Goal: Find specific page/section: Find specific page/section

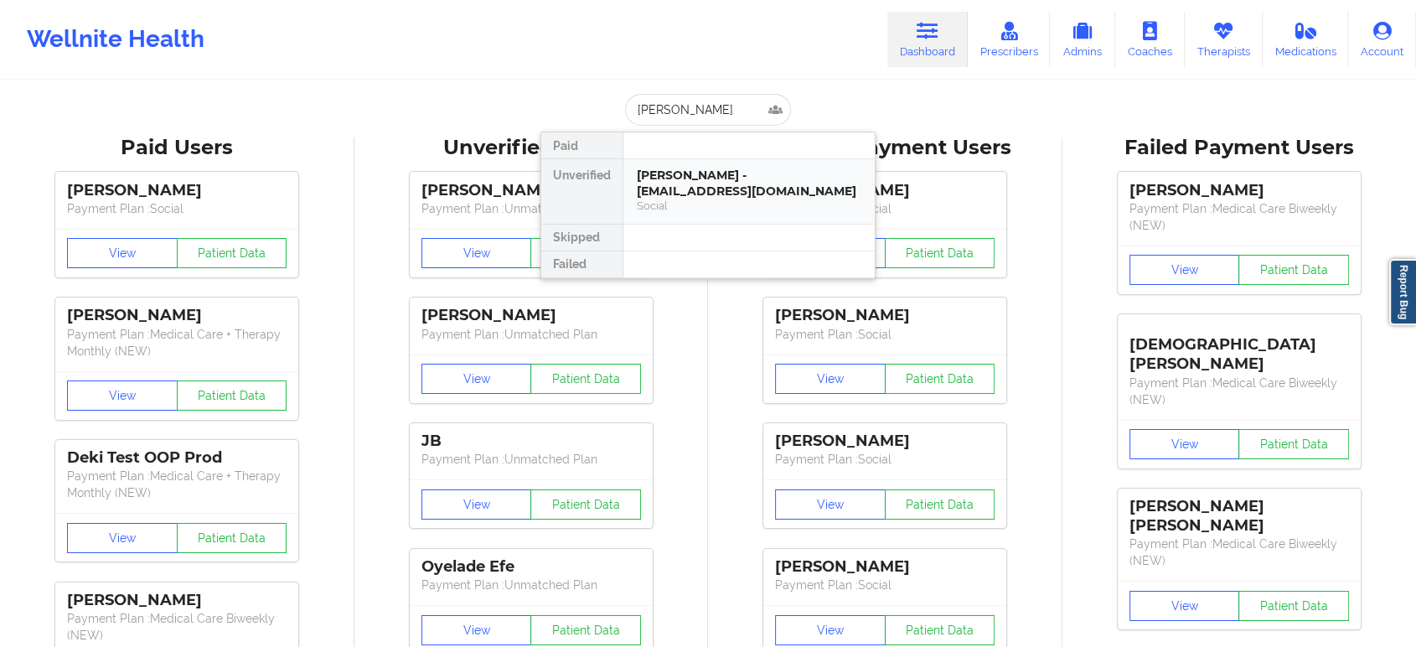
click at [680, 193] on div "EMILIA CANEY - ecaney341@gmail.com" at bounding box center [749, 183] width 224 height 31
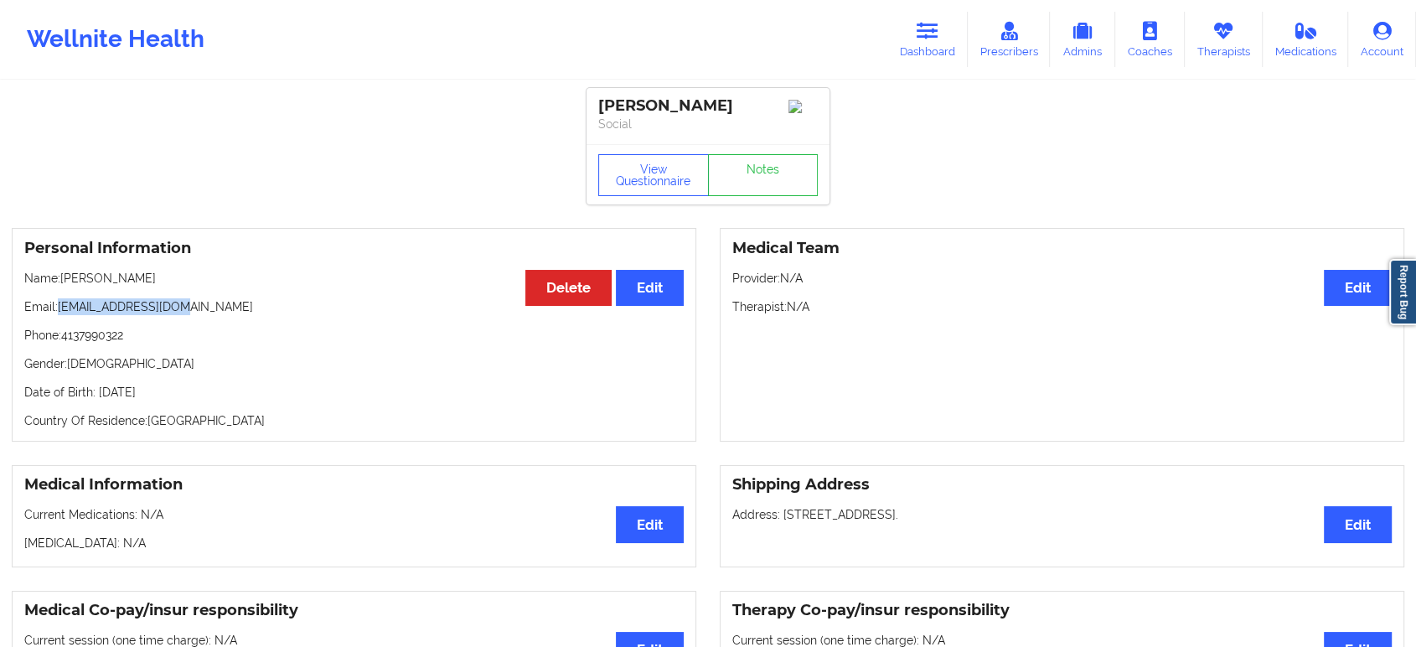
drag, startPoint x: 184, startPoint y: 313, endPoint x: 59, endPoint y: 313, distance: 125.7
click at [59, 313] on p "Email: ecaney341@gmail.com" at bounding box center [353, 306] width 659 height 17
copy p "ecaney341@gmail.com"
click at [932, 33] on icon at bounding box center [927, 31] width 22 height 18
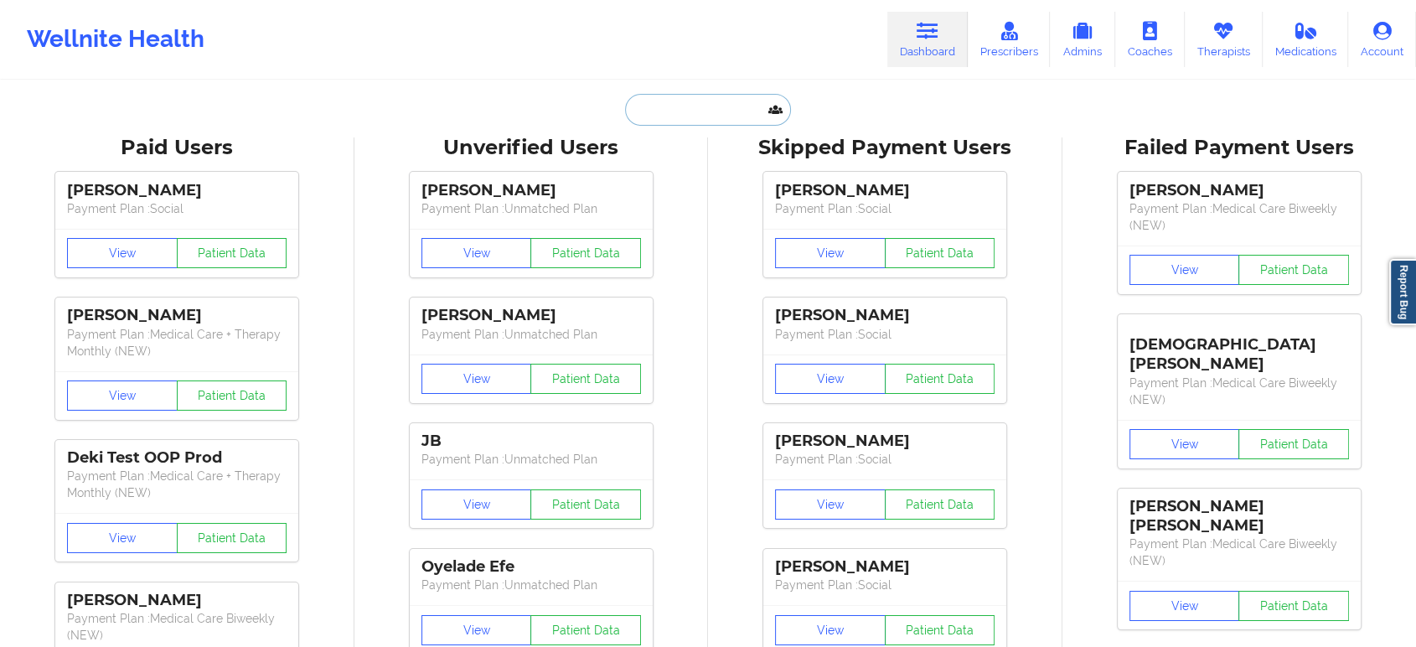
click at [640, 112] on input "text" at bounding box center [708, 110] width 166 height 32
paste input "MAXKRAUSHAAR@HOTMAIL.COM"
type input "MAXKRAUSHAAR@HOTMAIL.COM"
paste input "mainstreetcarpetcleaners49.95@gmail.com"
type input "mainstreetcarpetcleaners49.95@gmail.com"
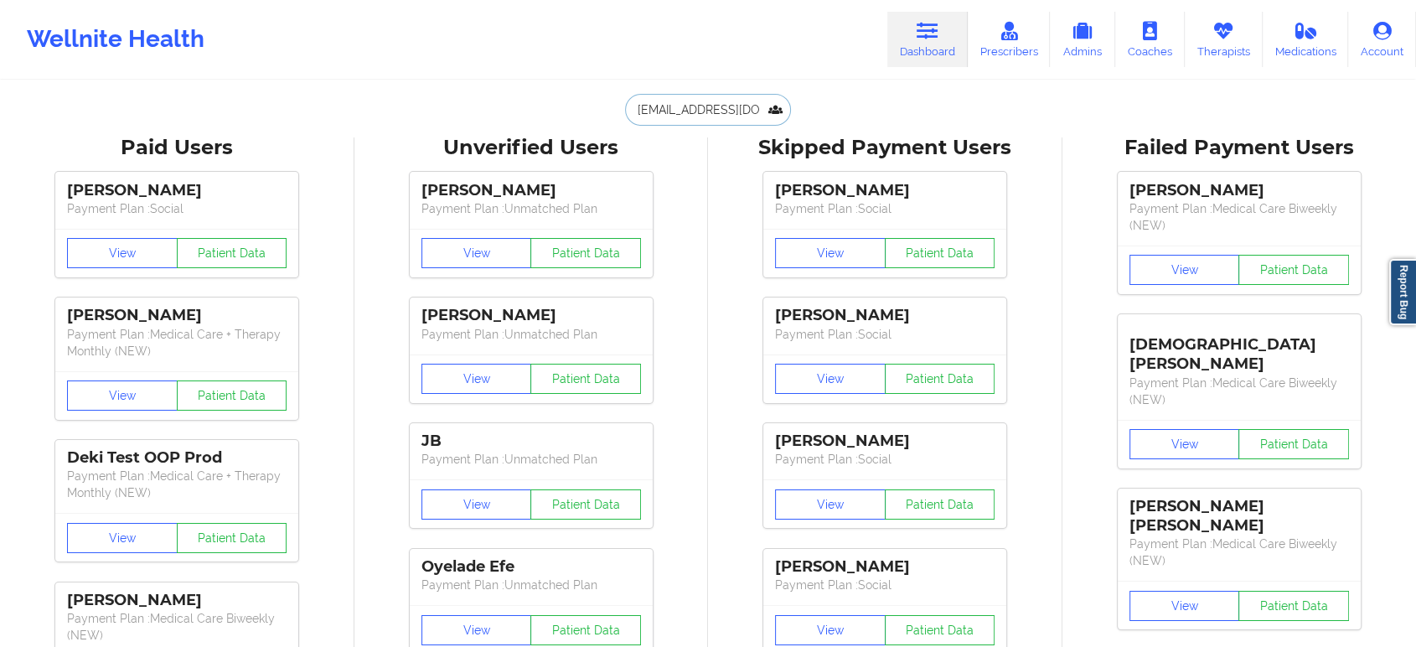
scroll to position [0, 102]
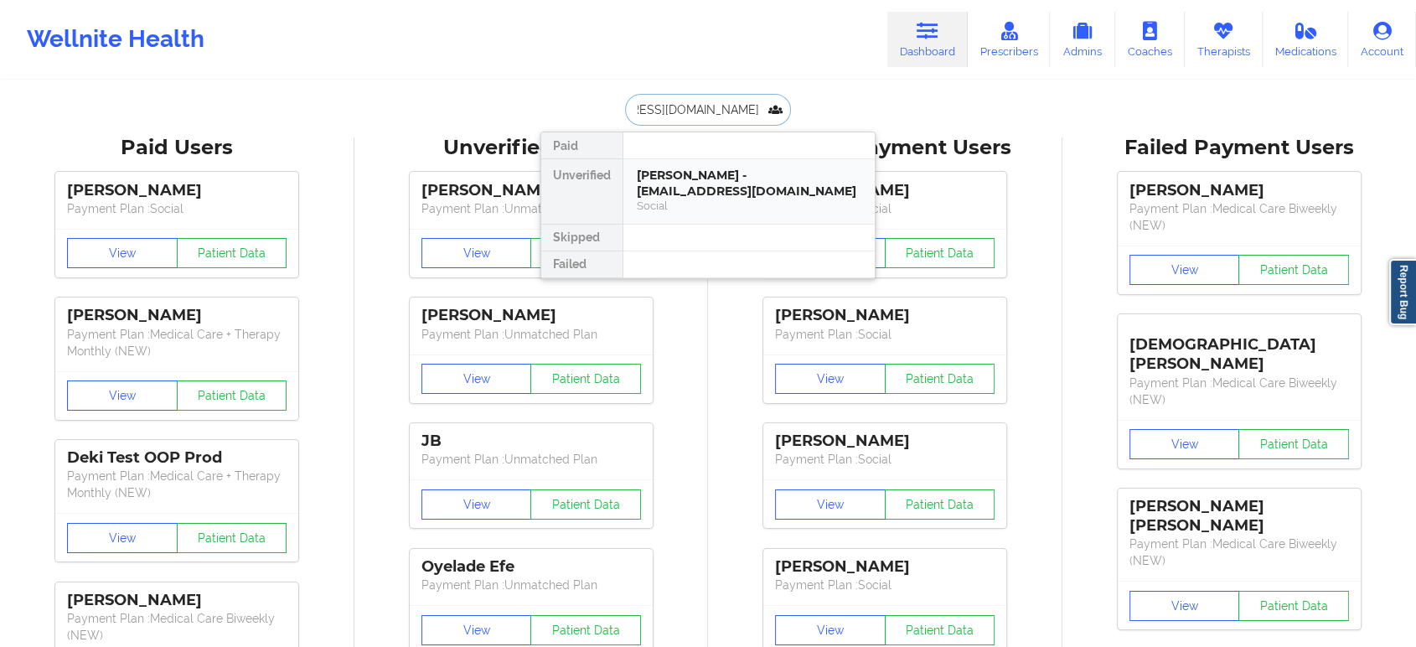
click at [746, 172] on div "[PERSON_NAME] - [EMAIL_ADDRESS][DOMAIN_NAME]" at bounding box center [749, 183] width 224 height 31
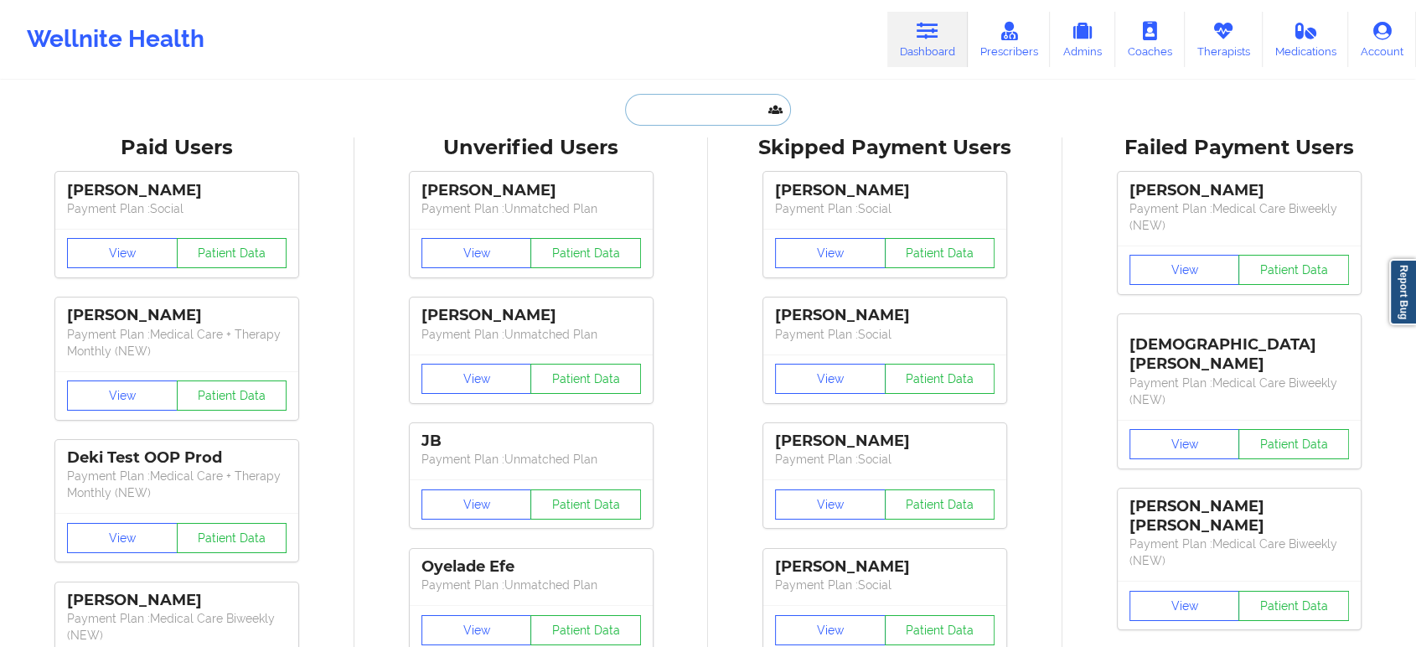
click at [699, 107] on input "text" at bounding box center [708, 110] width 166 height 32
paste input "[EMAIL_ADDRESS][DOMAIN_NAME]"
type input "[EMAIL_ADDRESS][DOMAIN_NAME]"
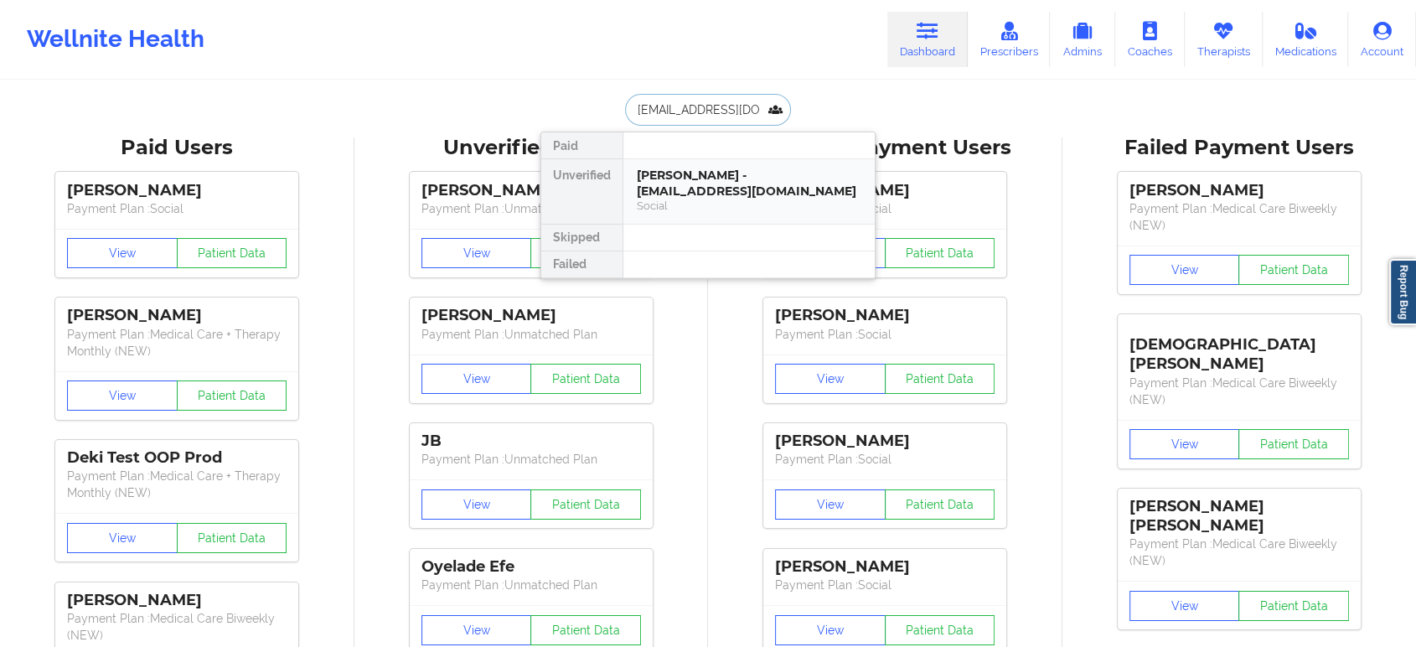
click at [713, 198] on div "[PERSON_NAME] - [EMAIL_ADDRESS][DOMAIN_NAME]" at bounding box center [749, 183] width 224 height 31
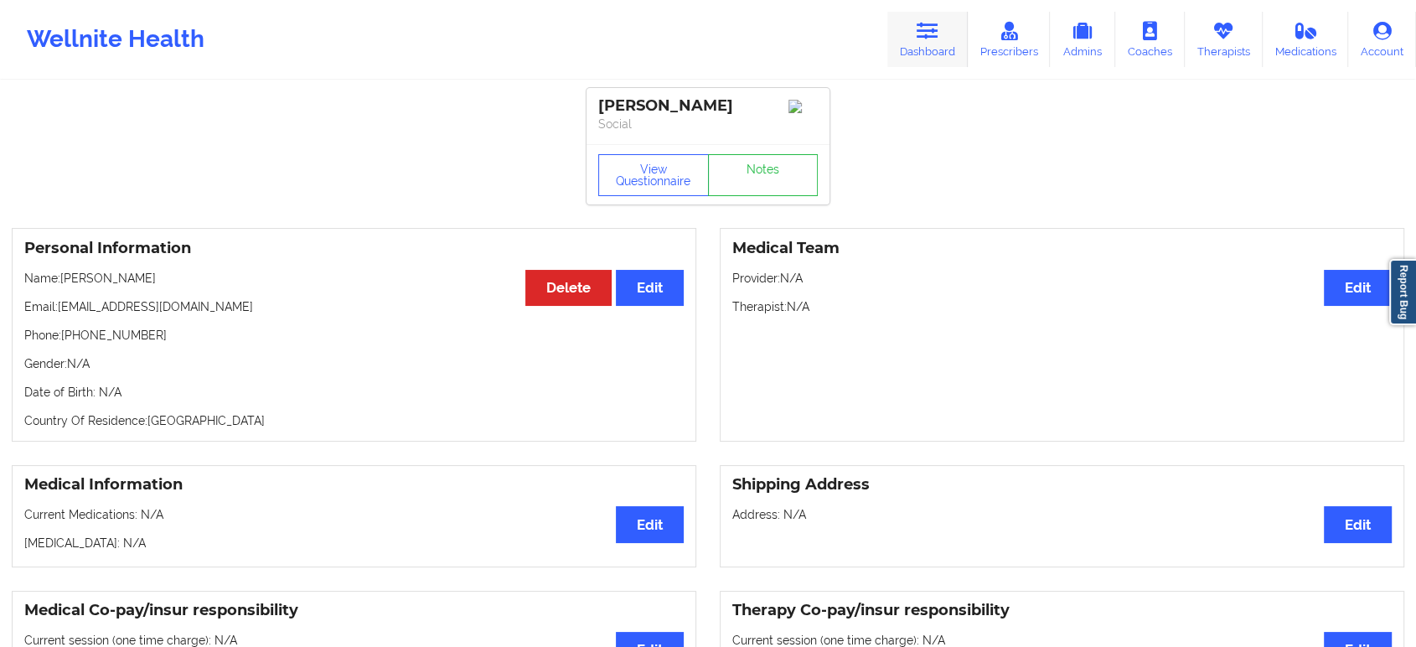
click at [943, 53] on link "Dashboard" at bounding box center [927, 39] width 80 height 55
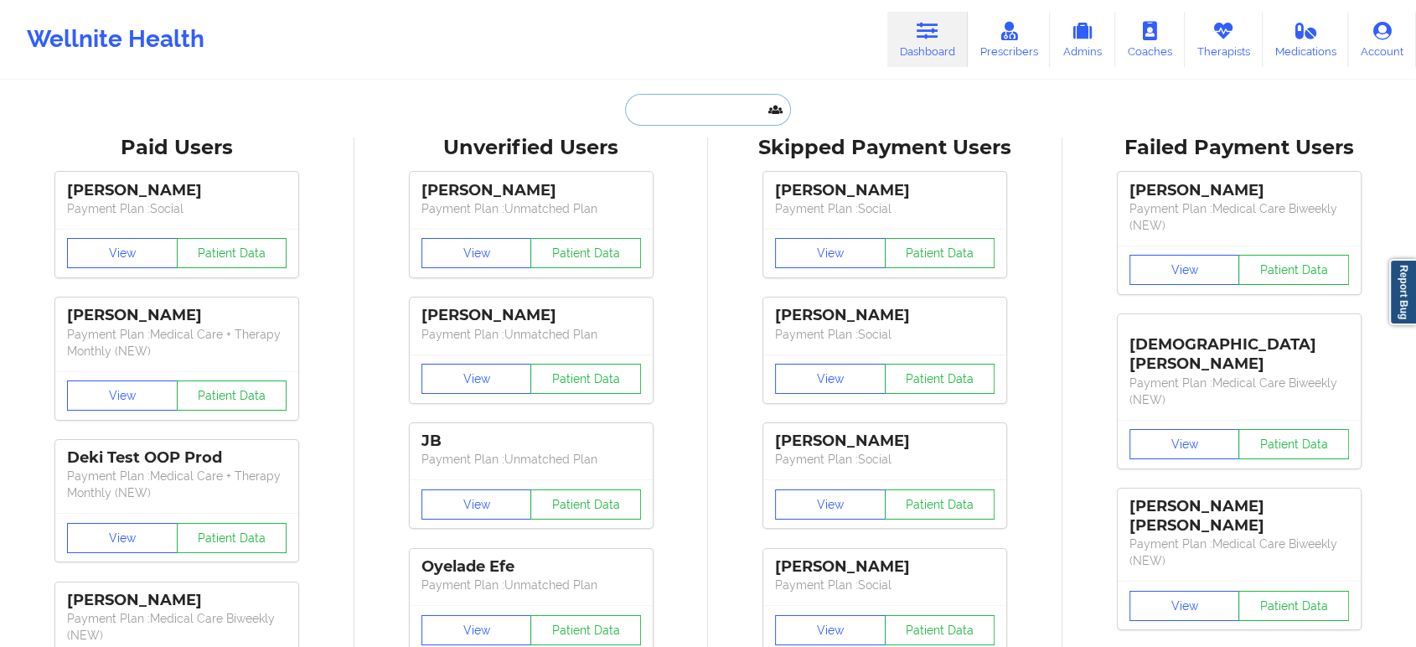
click at [737, 102] on input "text" at bounding box center [708, 110] width 166 height 32
paste input "[EMAIL_ADDRESS][DOMAIN_NAME]"
type input "[EMAIL_ADDRESS][DOMAIN_NAME]"
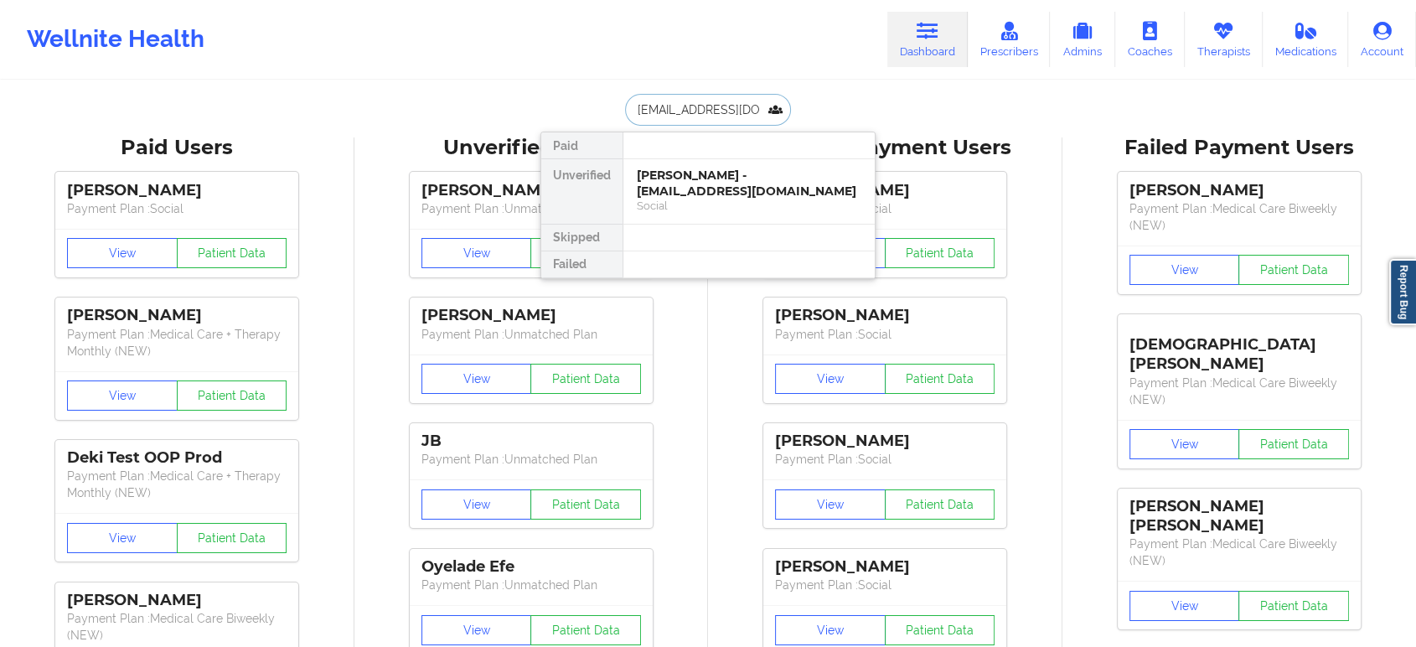
scroll to position [0, 40]
click at [729, 193] on div "[PERSON_NAME] - [EMAIL_ADDRESS][DOMAIN_NAME]" at bounding box center [749, 183] width 224 height 31
